Goal: Task Accomplishment & Management: Use online tool/utility

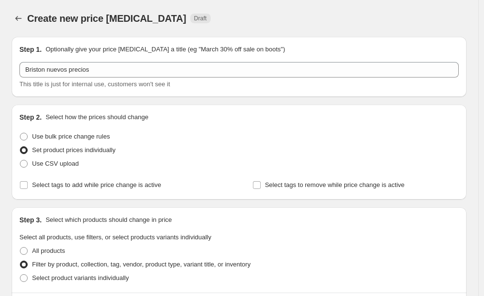
select select "collection"
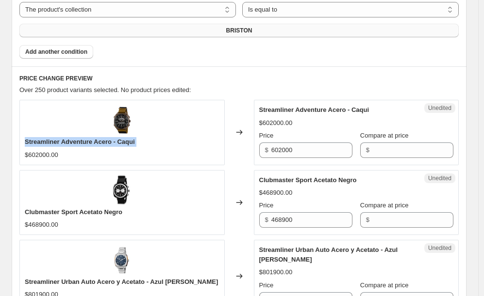
scroll to position [356, 0]
click at [119, 29] on button "BRISTON" at bounding box center [238, 31] width 439 height 14
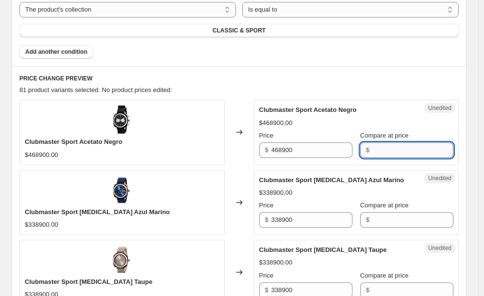
click at [400, 149] on input "Compare at price" at bounding box center [412, 151] width 81 height 16
click at [307, 154] on input "468900" at bounding box center [311, 151] width 81 height 16
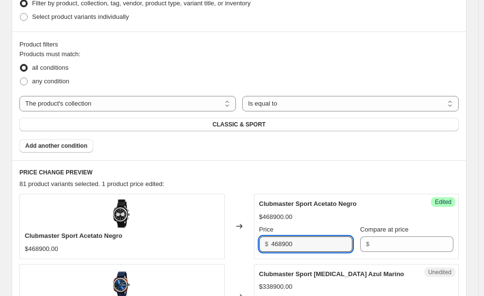
scroll to position [383, 0]
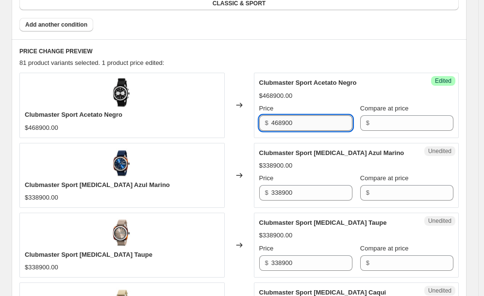
click at [312, 122] on input "468900" at bounding box center [311, 123] width 81 height 16
type input "380000"
click at [341, 135] on div "Success Edited Clubmaster Sport Acetato Negro $468900.00 Price $ 380000 Compare…" at bounding box center [356, 105] width 205 height 65
click at [305, 124] on input "380000" at bounding box center [311, 123] width 81 height 16
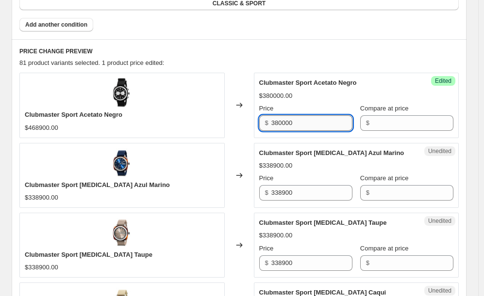
click at [305, 124] on input "380000" at bounding box center [311, 123] width 81 height 16
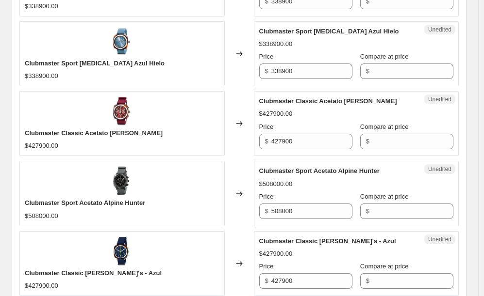
scroll to position [860, 0]
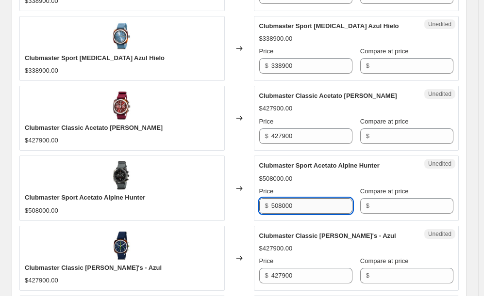
click at [319, 198] on input "508000" at bounding box center [311, 206] width 81 height 16
type input "410000"
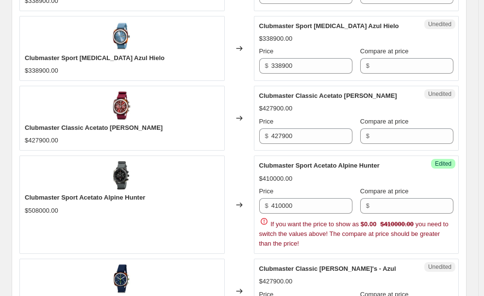
click at [306, 259] on div "Unedited Clubmaster Classic [PERSON_NAME]'s - Azul $427900.00 Price $ 427900 Co…" at bounding box center [356, 291] width 205 height 65
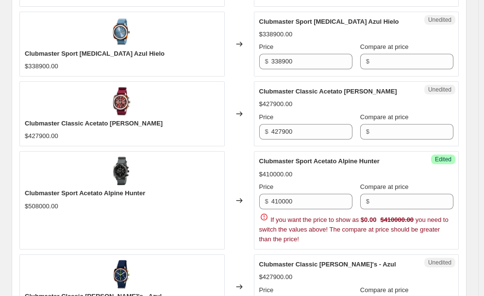
scroll to position [867, 0]
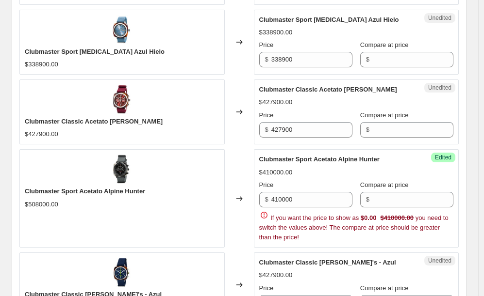
click at [334, 225] on div "If you want the price to show as $0.00 $410000.00 you need to switch the values…" at bounding box center [356, 227] width 195 height 32
click at [325, 192] on input "410000" at bounding box center [311, 200] width 81 height 16
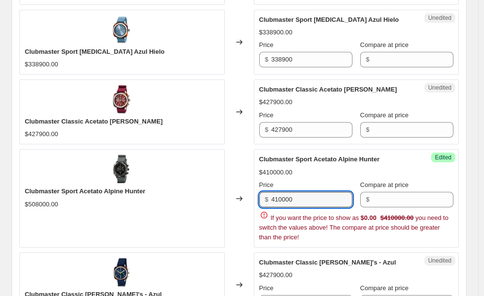
click at [331, 219] on div "If you want the price to show as $0.00 $410000.00 you need to switch the values…" at bounding box center [356, 227] width 195 height 32
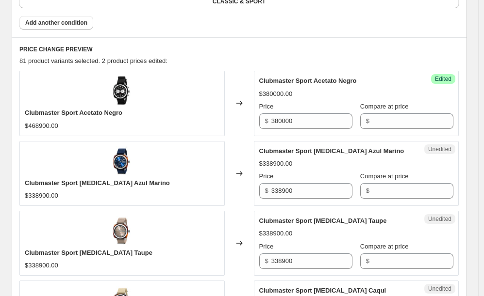
scroll to position [387, 0]
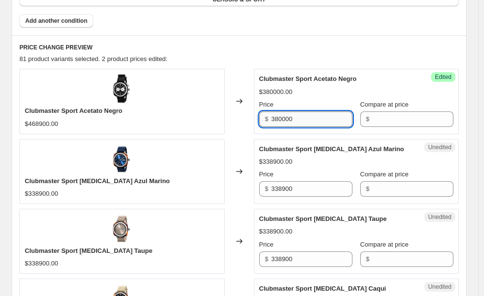
click at [303, 121] on input "380000" at bounding box center [311, 120] width 81 height 16
click at [310, 85] on div "Clubmaster Sport Acetato Negro $380000.00 Price $ 38000 Compare at price $" at bounding box center [356, 100] width 195 height 53
click at [300, 122] on input "38000" at bounding box center [311, 120] width 81 height 16
type input "380000"
click at [327, 89] on div "$38000.00" at bounding box center [356, 92] width 195 height 10
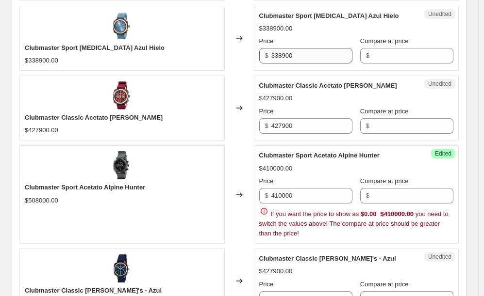
scroll to position [978, 0]
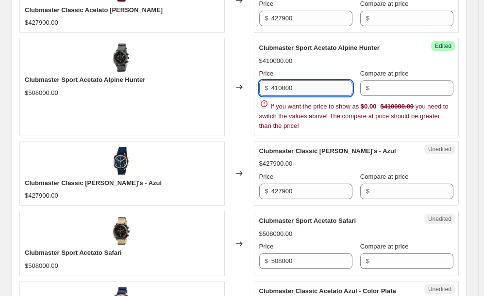
click at [286, 81] on input "410000" at bounding box center [311, 89] width 81 height 16
click at [341, 115] on div "If you want the price to show as $0.00 $410000.00 you need to switch the values…" at bounding box center [356, 115] width 195 height 32
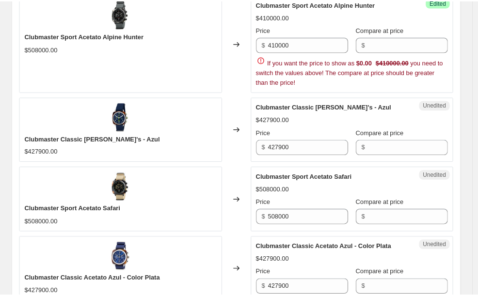
scroll to position [0, 0]
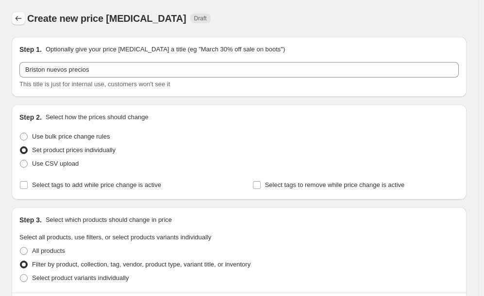
click at [16, 15] on icon "Price change jobs" at bounding box center [19, 19] width 10 height 10
